Goal: Check status

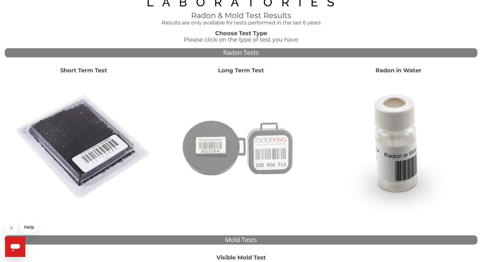
scroll to position [63, 0]
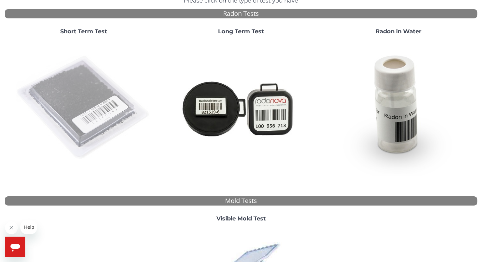
click at [103, 107] on img at bounding box center [84, 108] width 136 height 136
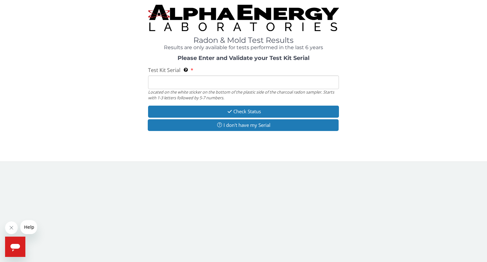
click at [160, 78] on input "Test Kit Serial Located on the white sticker on the bottom of the plastic side …" at bounding box center [243, 82] width 191 height 14
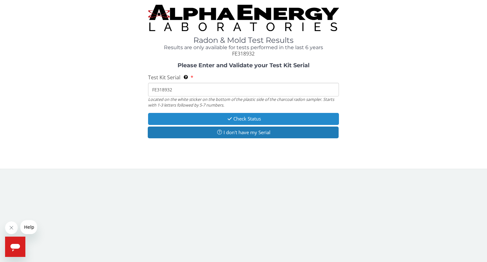
type input "FE318932"
click at [238, 119] on button "Check Status" at bounding box center [243, 119] width 191 height 12
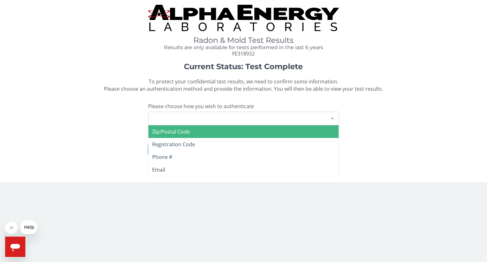
click at [332, 117] on div at bounding box center [332, 118] width 13 height 12
click at [316, 164] on span "Email" at bounding box center [243, 169] width 190 height 13
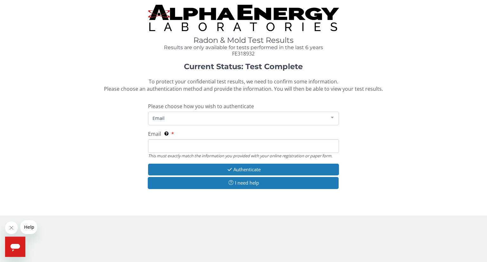
click at [236, 145] on input "Email This must exactly match the information you provided with your online reg…" at bounding box center [243, 146] width 191 height 14
type input "[EMAIL_ADDRESS][DOMAIN_NAME]"
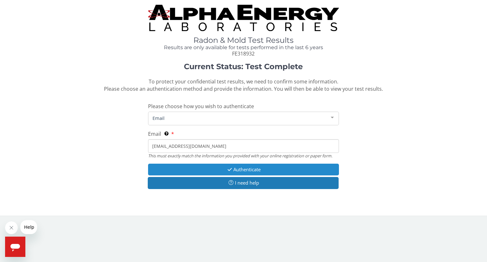
click at [236, 168] on button "Authenticate" at bounding box center [243, 170] width 191 height 12
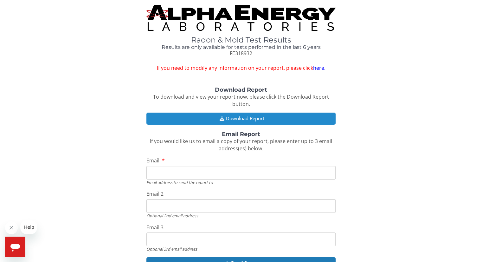
click at [246, 118] on button "Download Report" at bounding box center [241, 119] width 189 height 12
